Goal: Information Seeking & Learning: Learn about a topic

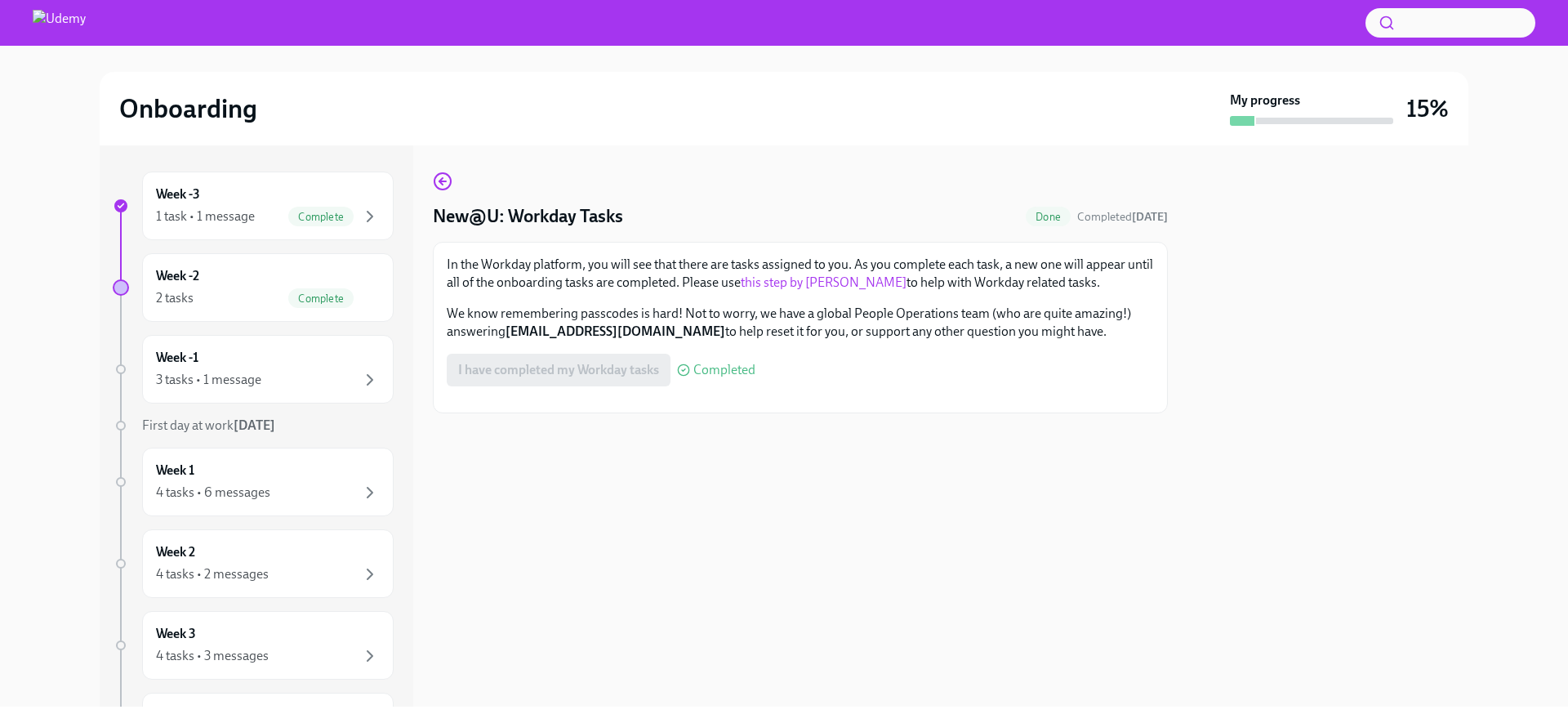
scroll to position [151, 0]
click at [252, 361] on div "Week -1 3 tasks • 1 message" at bounding box center [267, 369] width 223 height 41
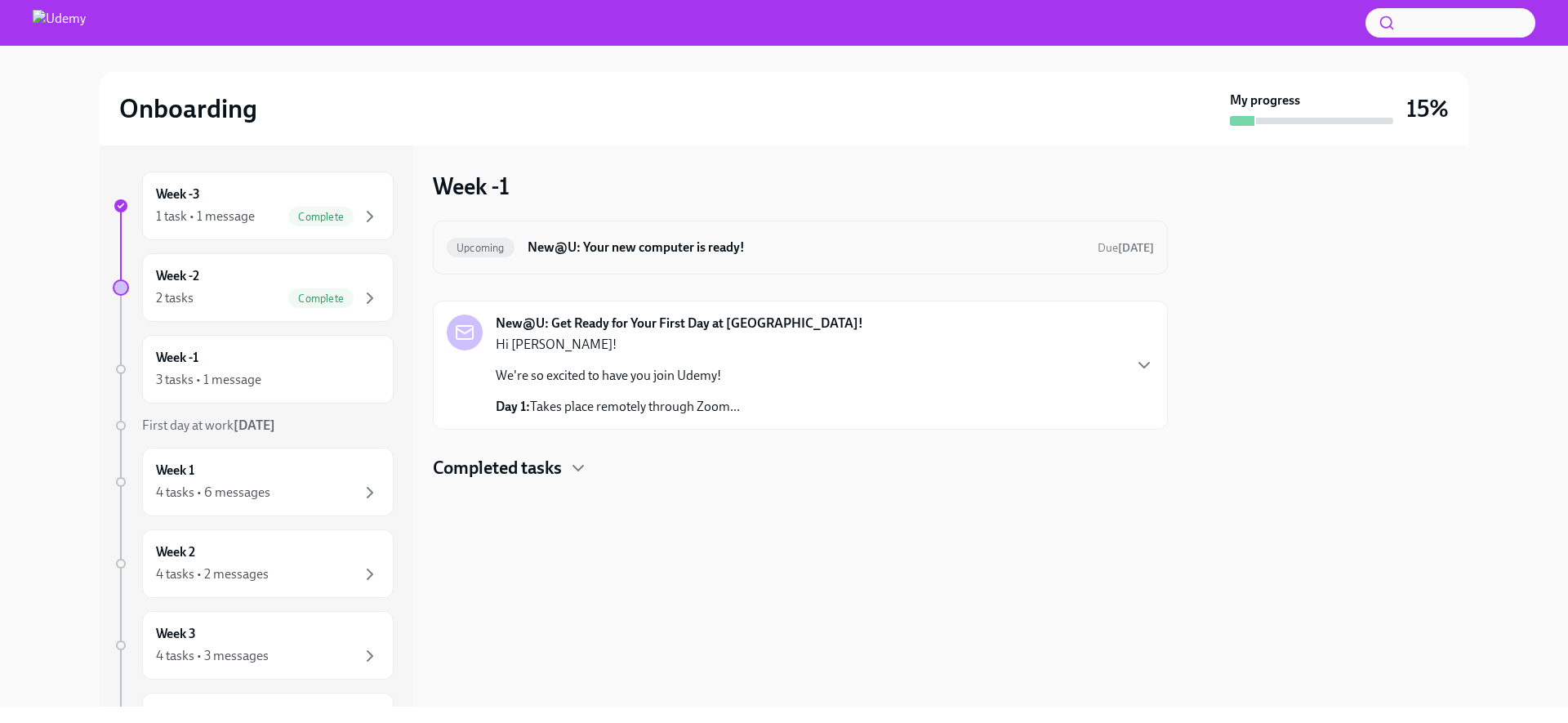
click at [636, 252] on h6 "New@U: Your new computer is ready!" at bounding box center [805, 247] width 557 height 18
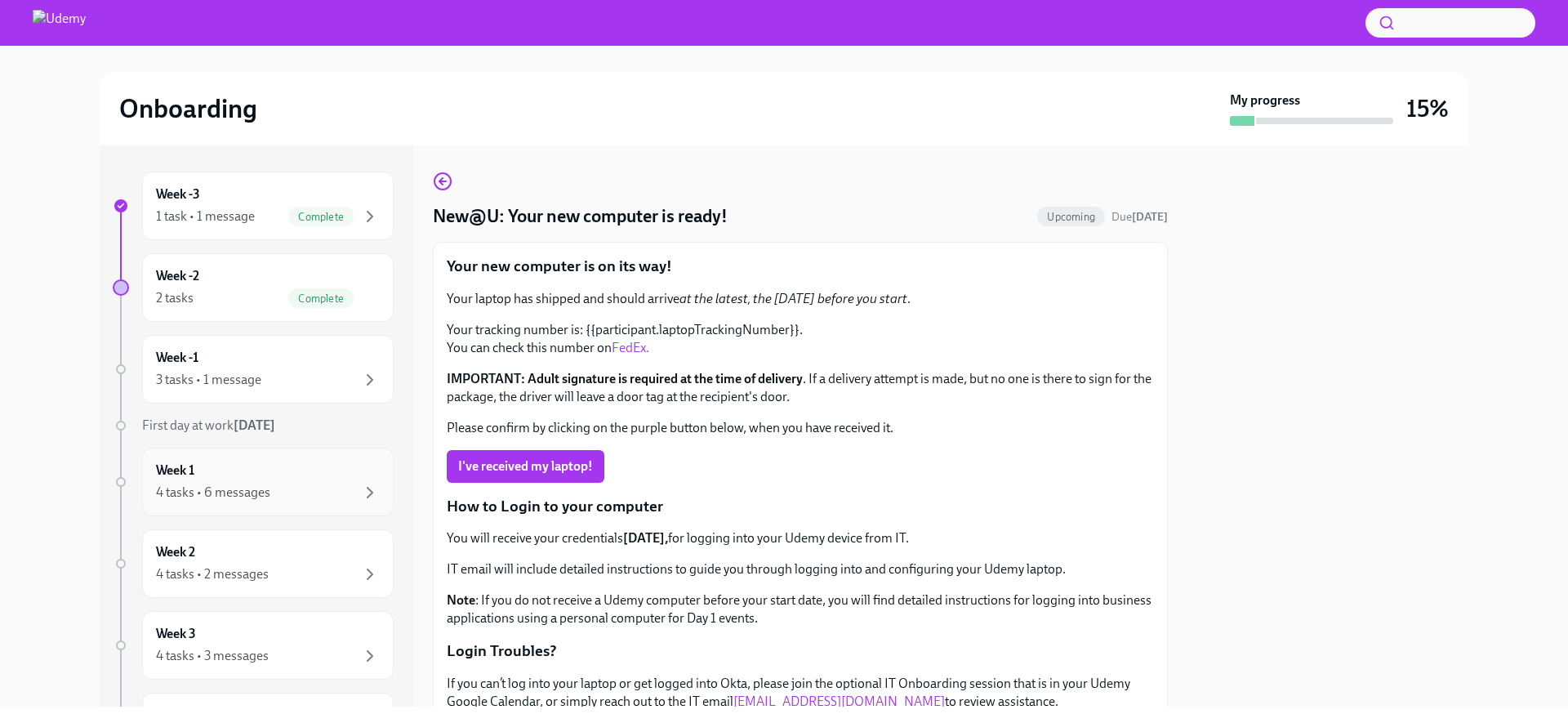
click at [273, 498] on div "4 tasks • 6 messages" at bounding box center [267, 493] width 223 height 20
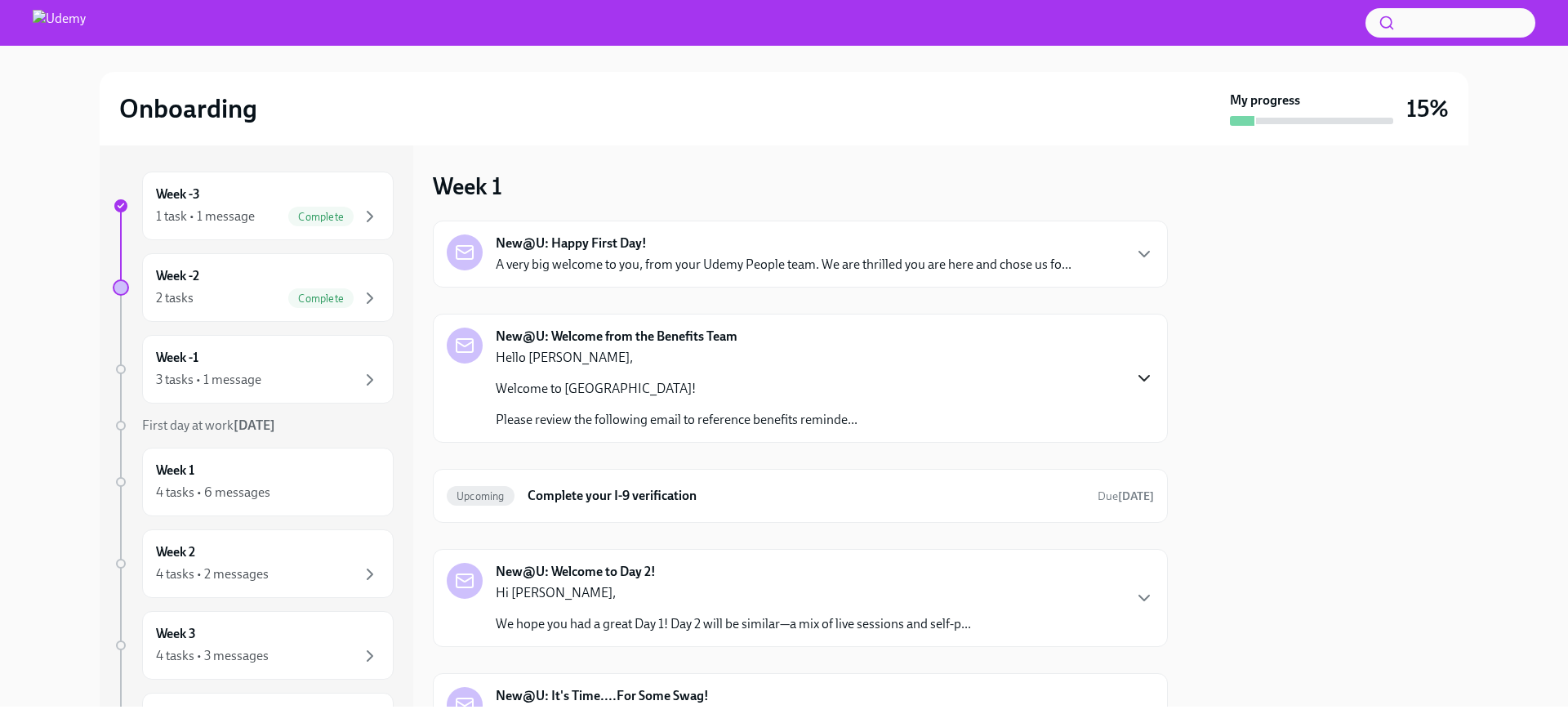
click at [1135, 384] on icon "button" at bounding box center [1144, 378] width 20 height 20
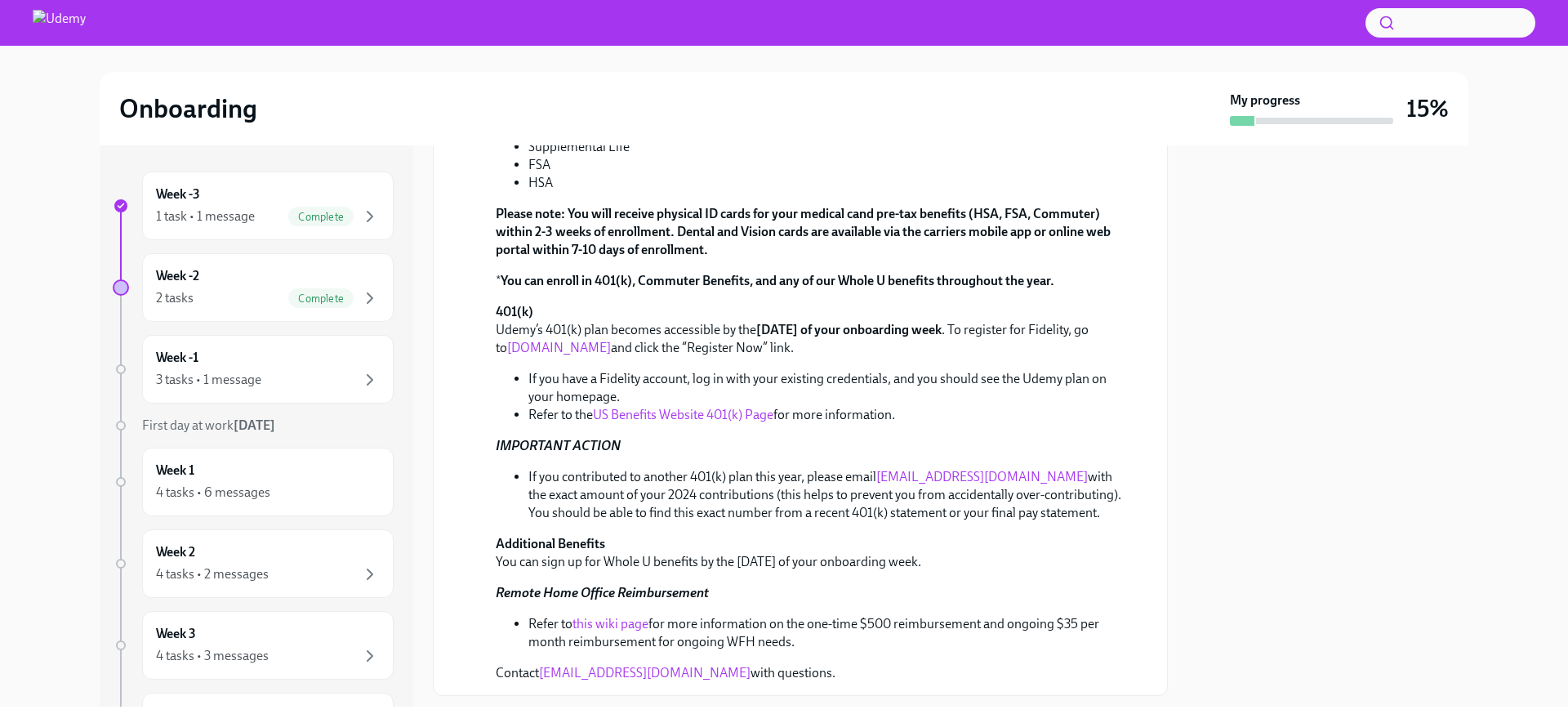
scroll to position [798, 0]
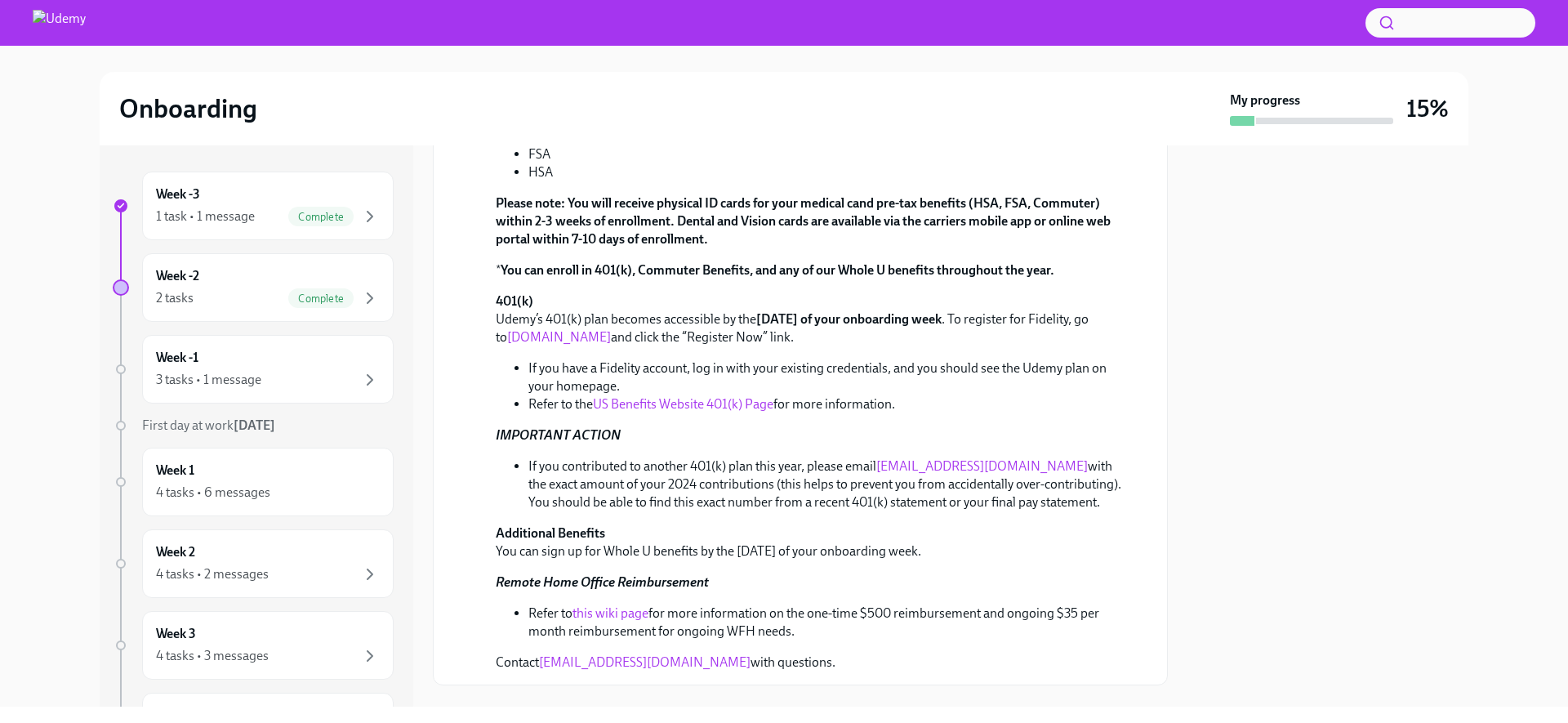
click at [624, 605] on link "this wiki page" at bounding box center [610, 613] width 76 height 16
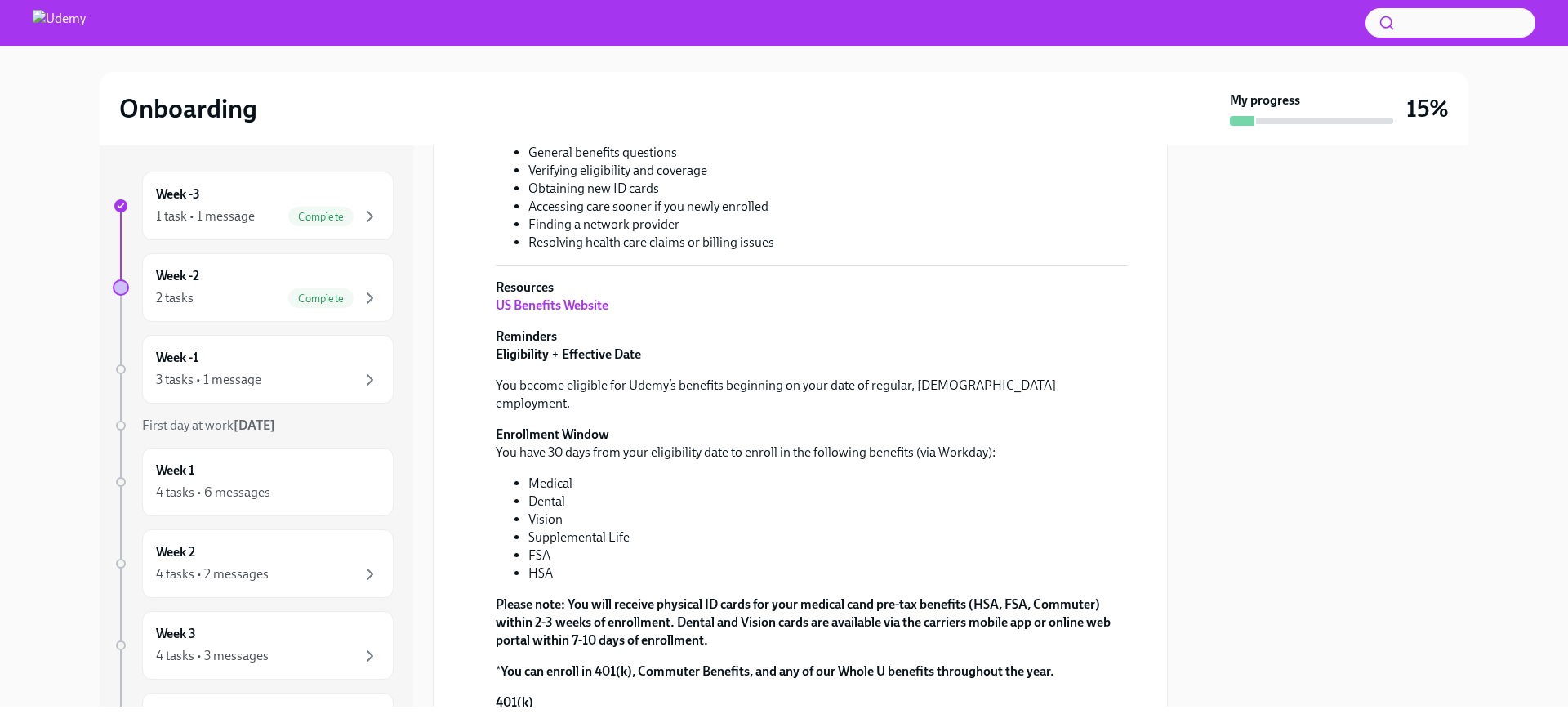
scroll to position [0, 0]
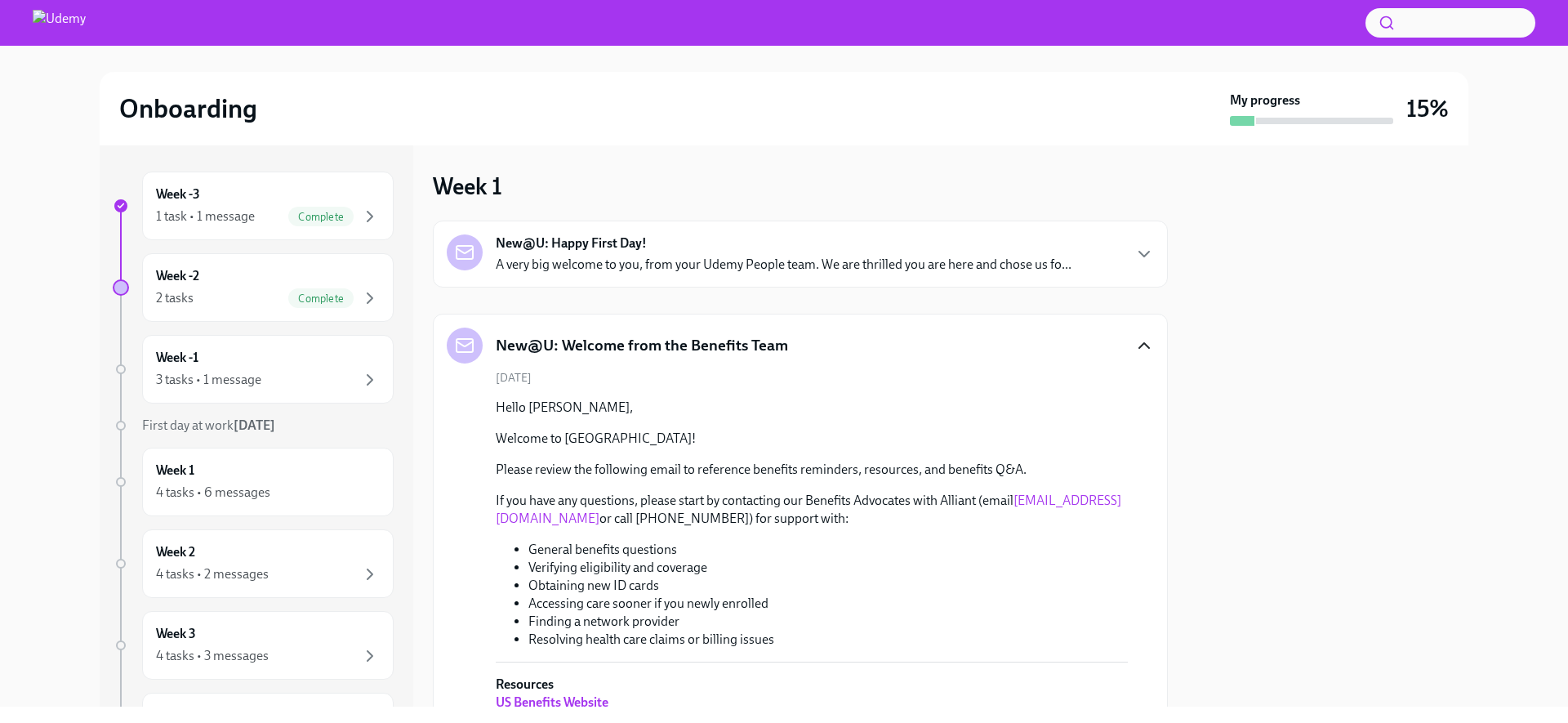
click at [621, 237] on strong "New@U: Happy First Day!" at bounding box center [571, 243] width 152 height 18
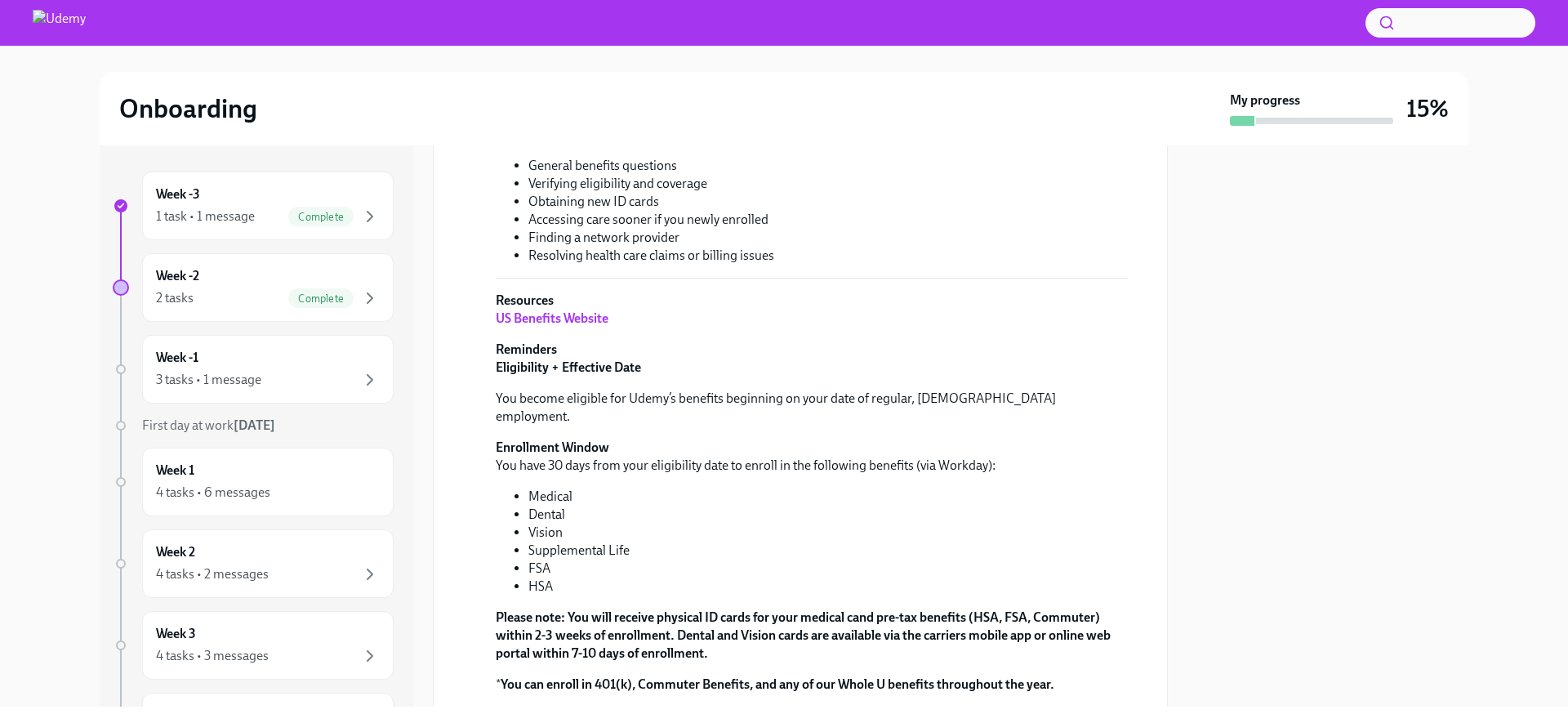
scroll to position [798, 0]
